Goal: Task Accomplishment & Management: Complete application form

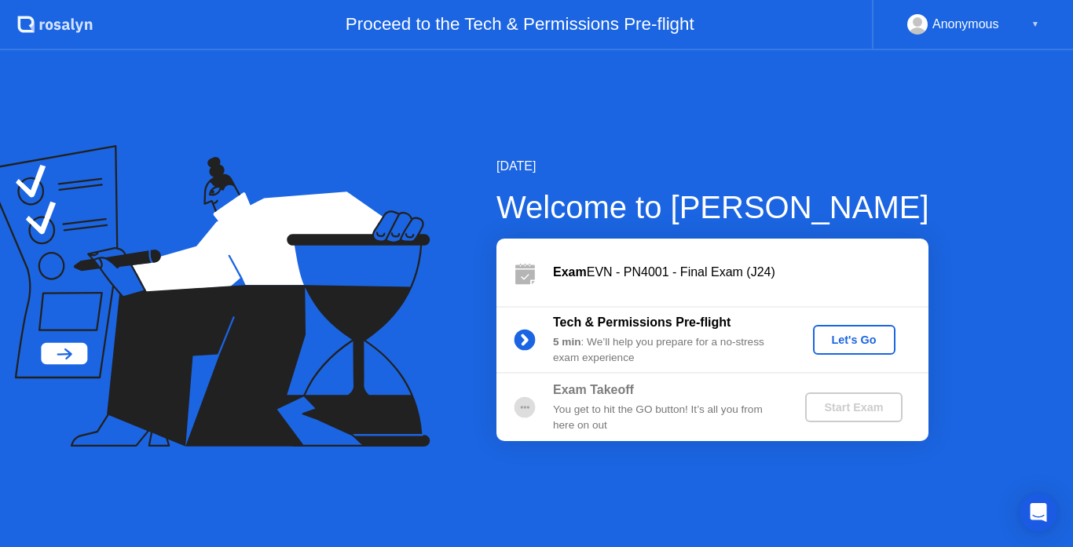
click at [846, 337] on div "Let's Go" at bounding box center [854, 340] width 70 height 13
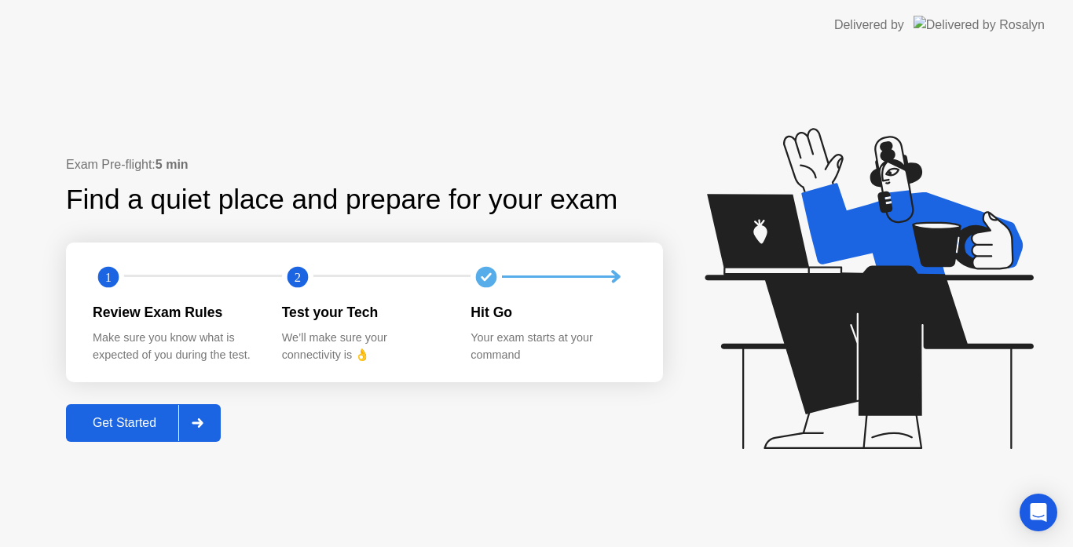
click at [147, 419] on div "Get Started" at bounding box center [125, 423] width 108 height 14
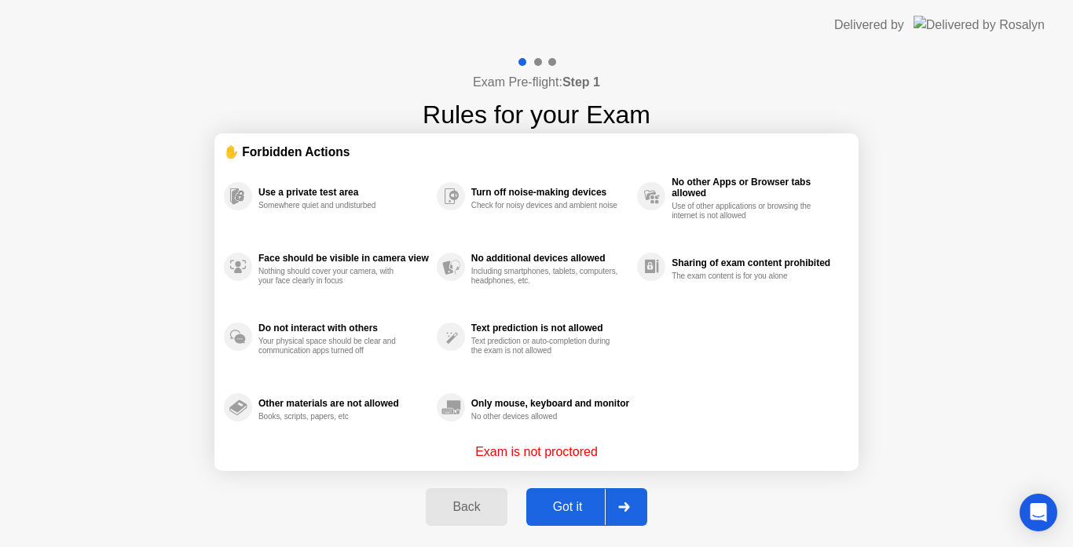
click at [577, 504] on div "Got it" at bounding box center [568, 507] width 74 height 14
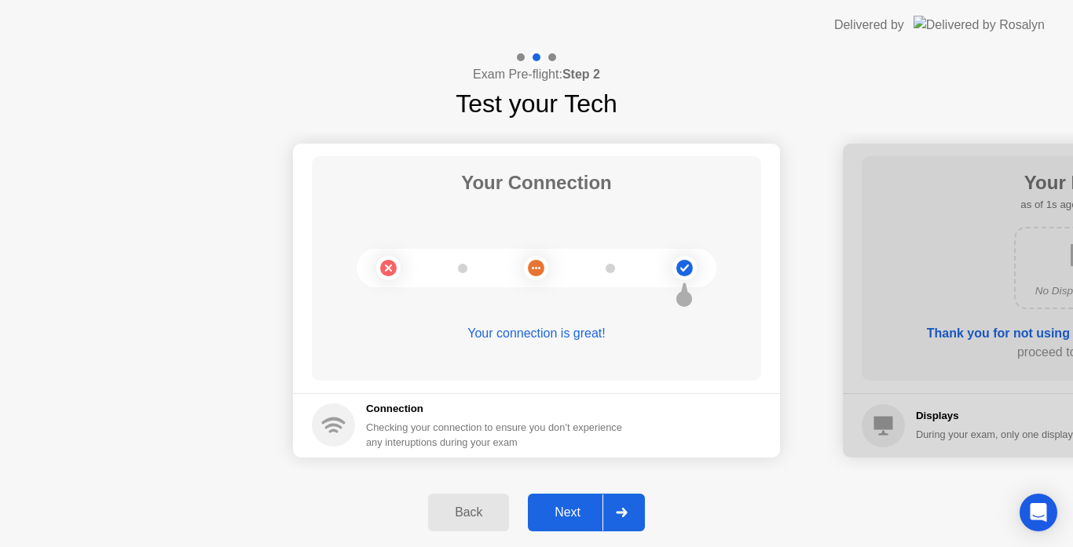
click at [617, 514] on icon at bounding box center [622, 512] width 12 height 9
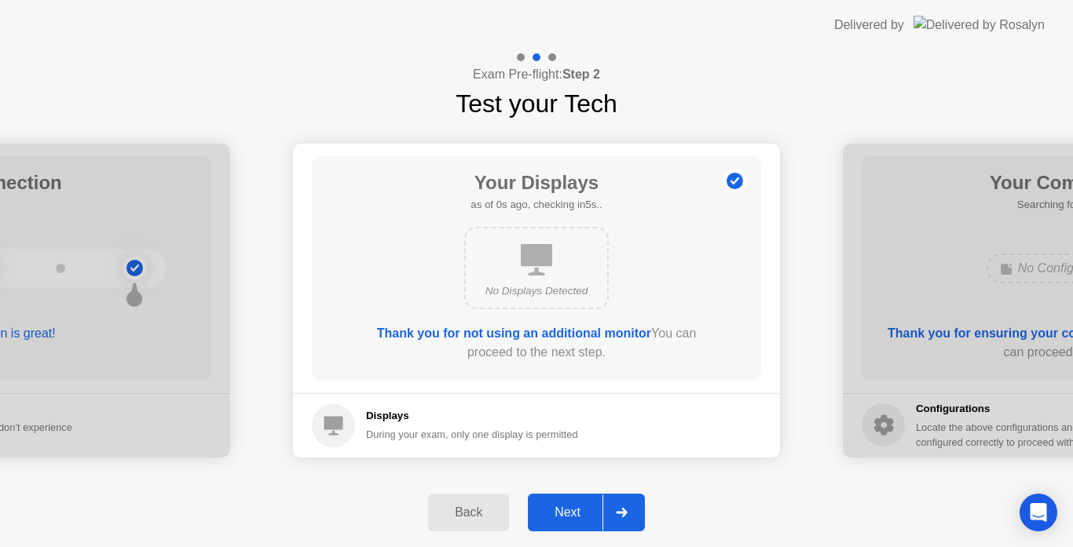
click at [617, 514] on icon at bounding box center [622, 512] width 12 height 9
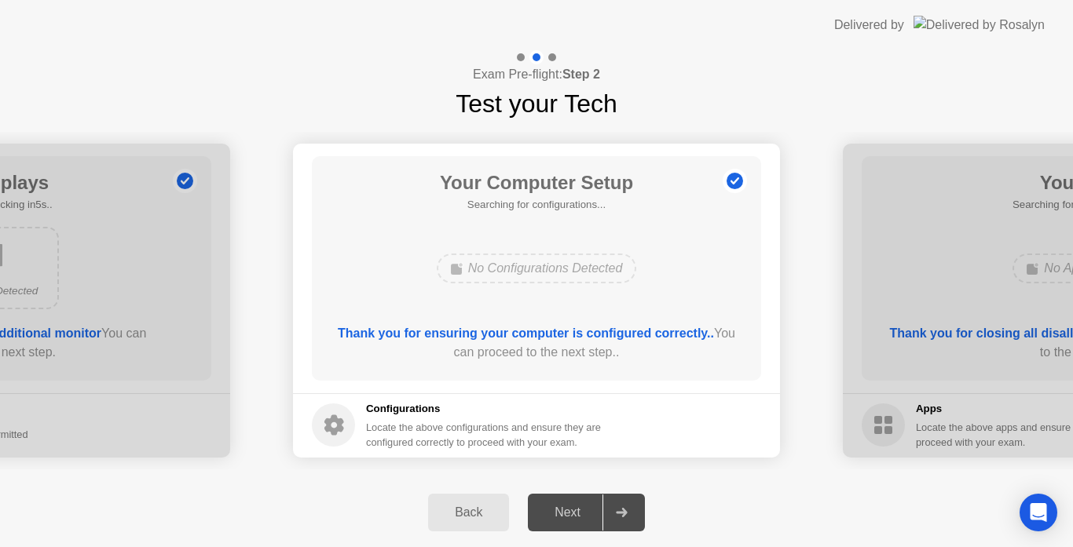
click at [617, 514] on icon at bounding box center [622, 512] width 12 height 9
click at [616, 506] on div at bounding box center [621, 513] width 38 height 36
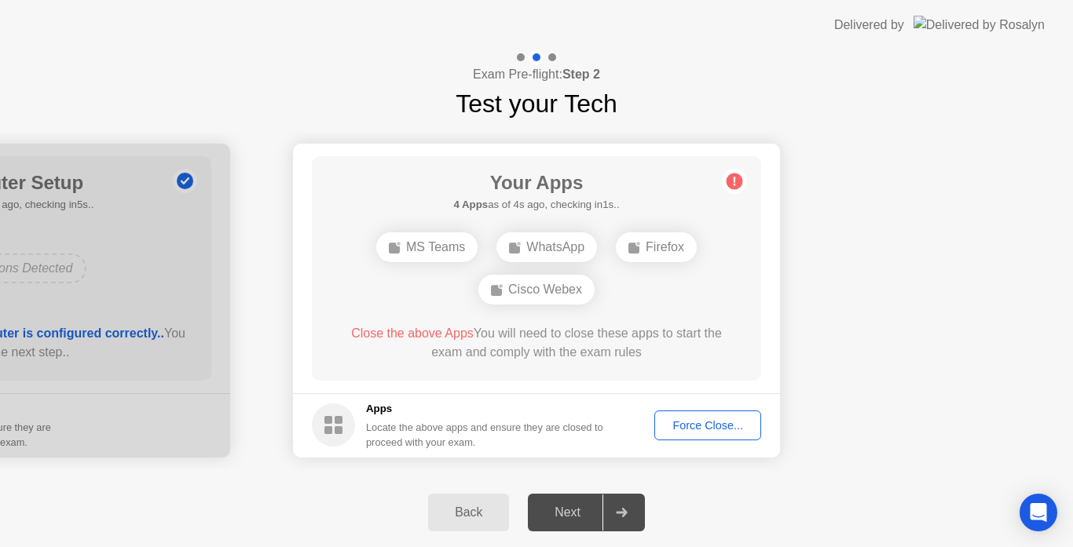
click at [687, 430] on div "Force Close..." at bounding box center [708, 425] width 96 height 13
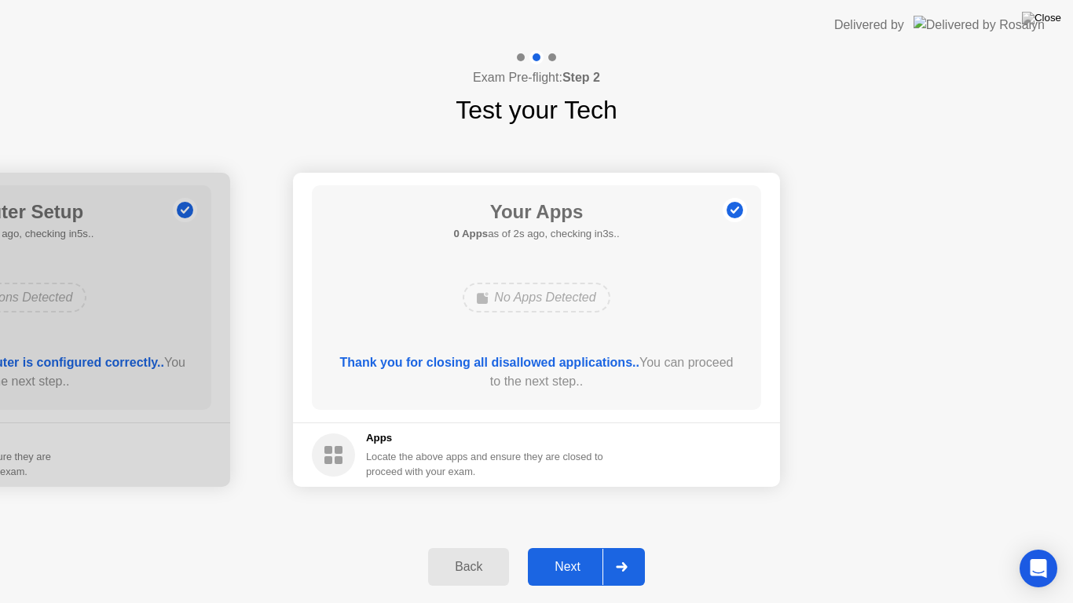
click at [614, 547] on div at bounding box center [621, 567] width 38 height 36
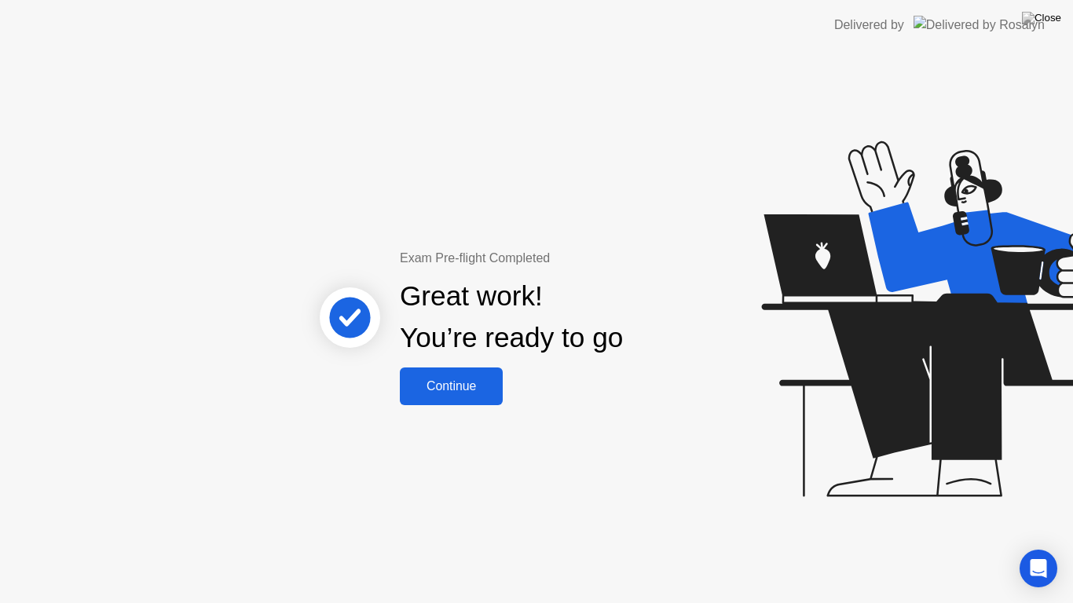
click at [474, 383] on div "Continue" at bounding box center [451, 386] width 93 height 14
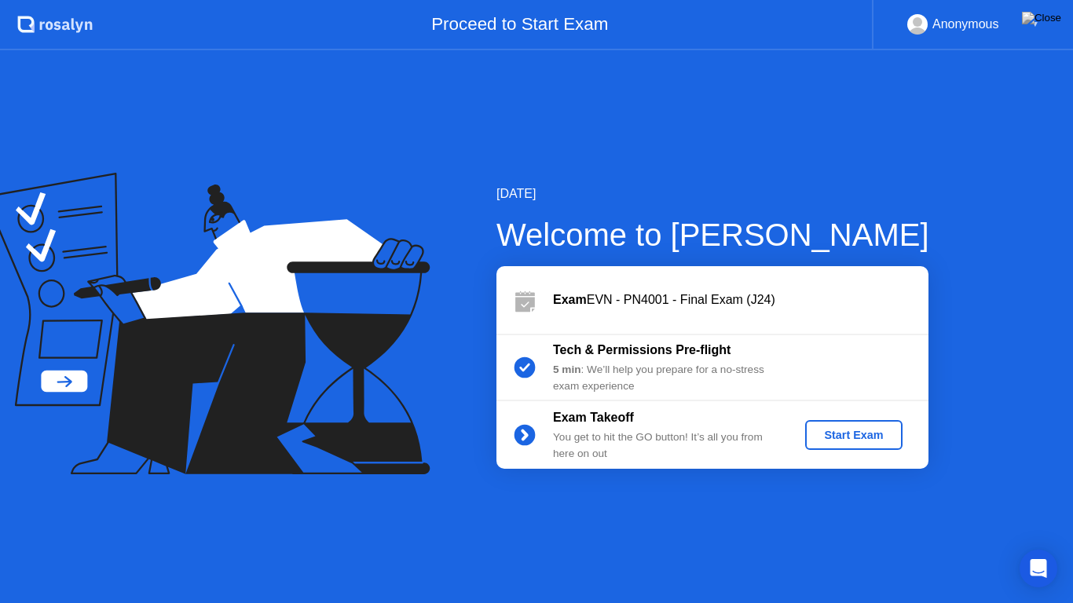
click at [855, 441] on div "Start Exam" at bounding box center [853, 435] width 84 height 13
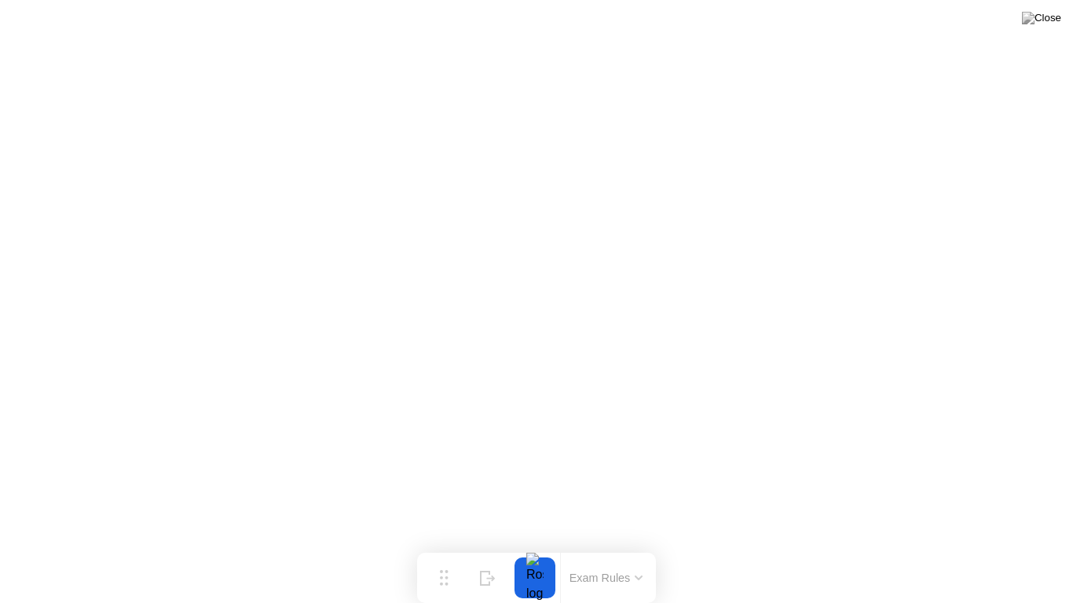
click at [652, 547] on div "Exam Rules" at bounding box center [605, 578] width 101 height 50
click at [1047, 28] on button at bounding box center [1041, 18] width 47 height 20
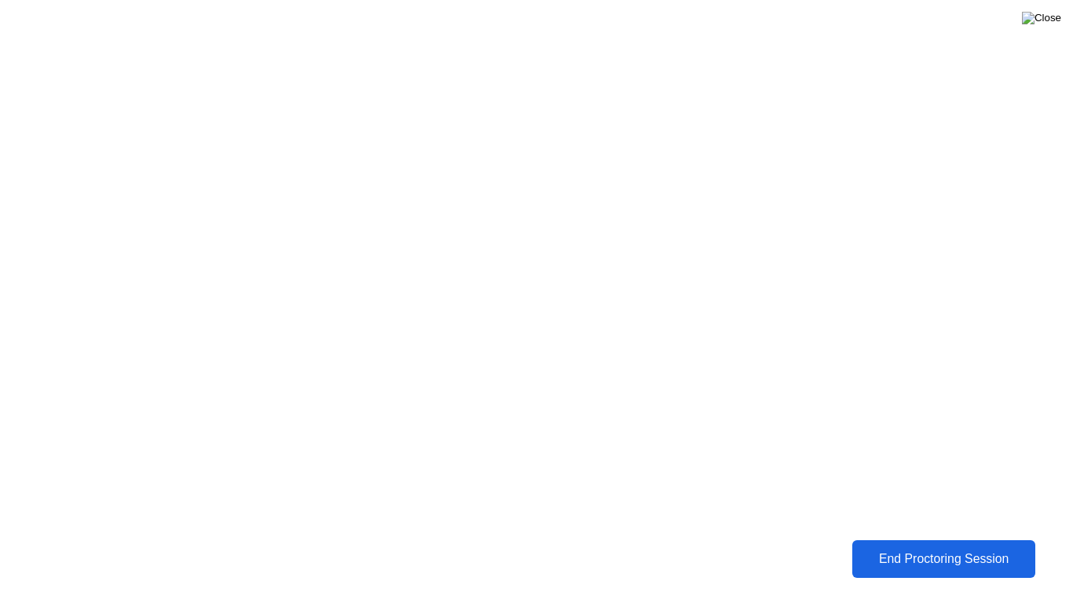
click at [1054, 19] on img at bounding box center [1041, 18] width 39 height 13
